Goal: Task Accomplishment & Management: Manage account settings

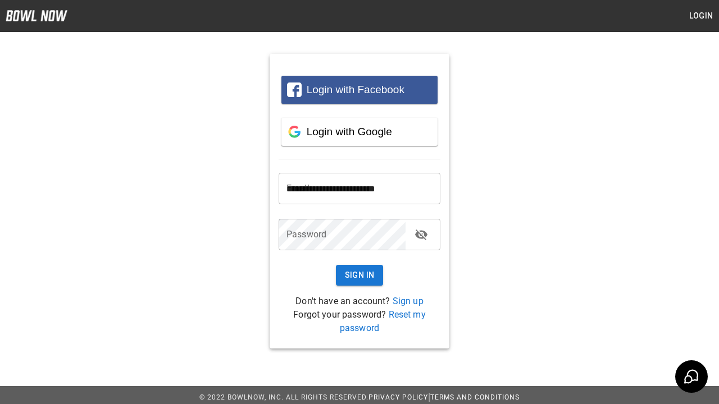
type input "**********"
click at [360, 275] on button "Sign In" at bounding box center [360, 275] width 48 height 21
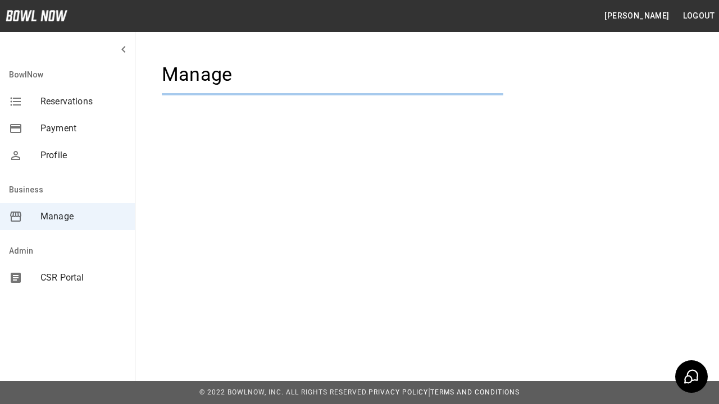
click at [67, 217] on span "Manage" at bounding box center [82, 216] width 85 height 13
